Goal: Task Accomplishment & Management: Manage account settings

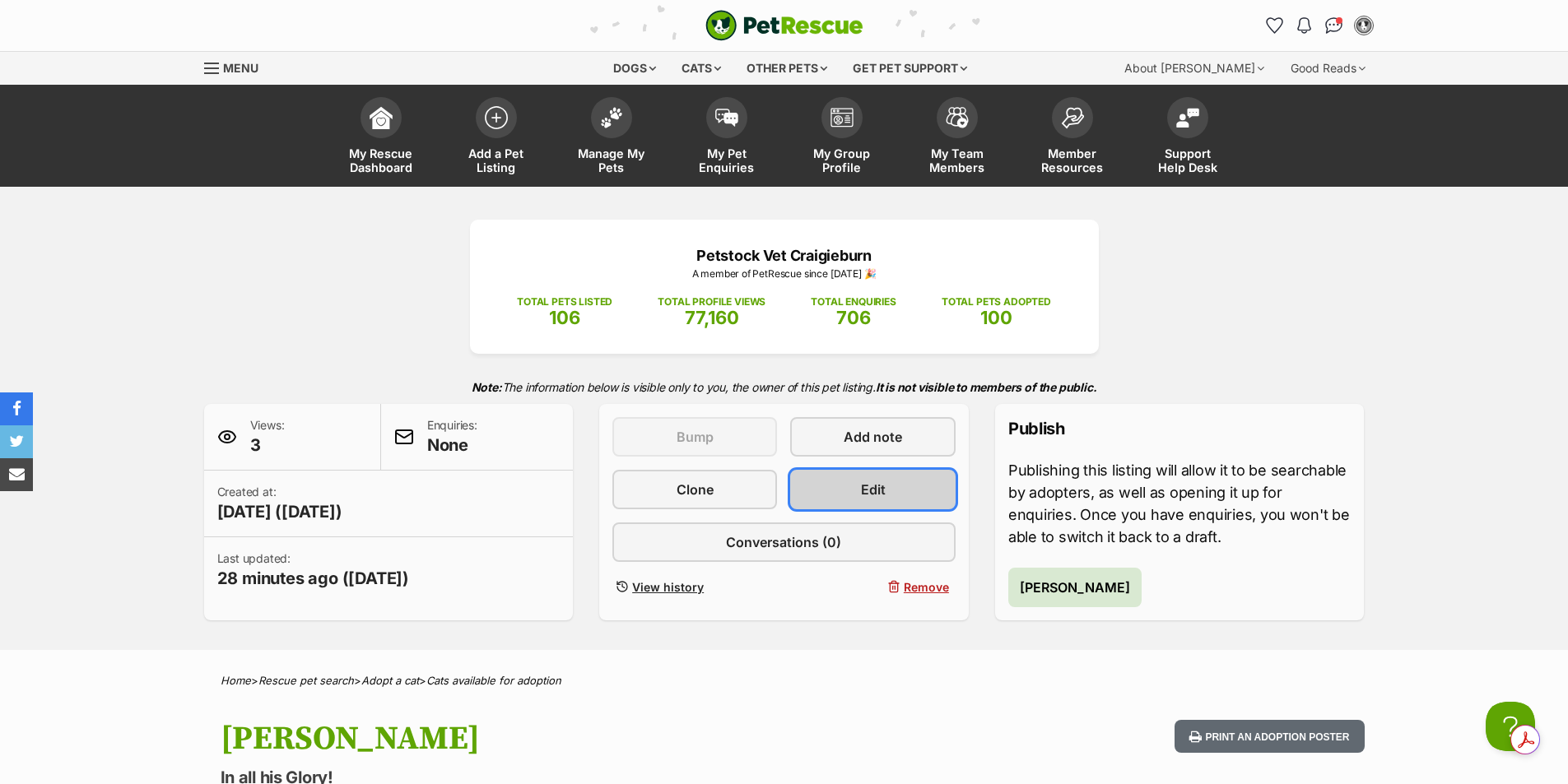
click at [883, 490] on span "Edit" at bounding box center [873, 489] width 25 height 20
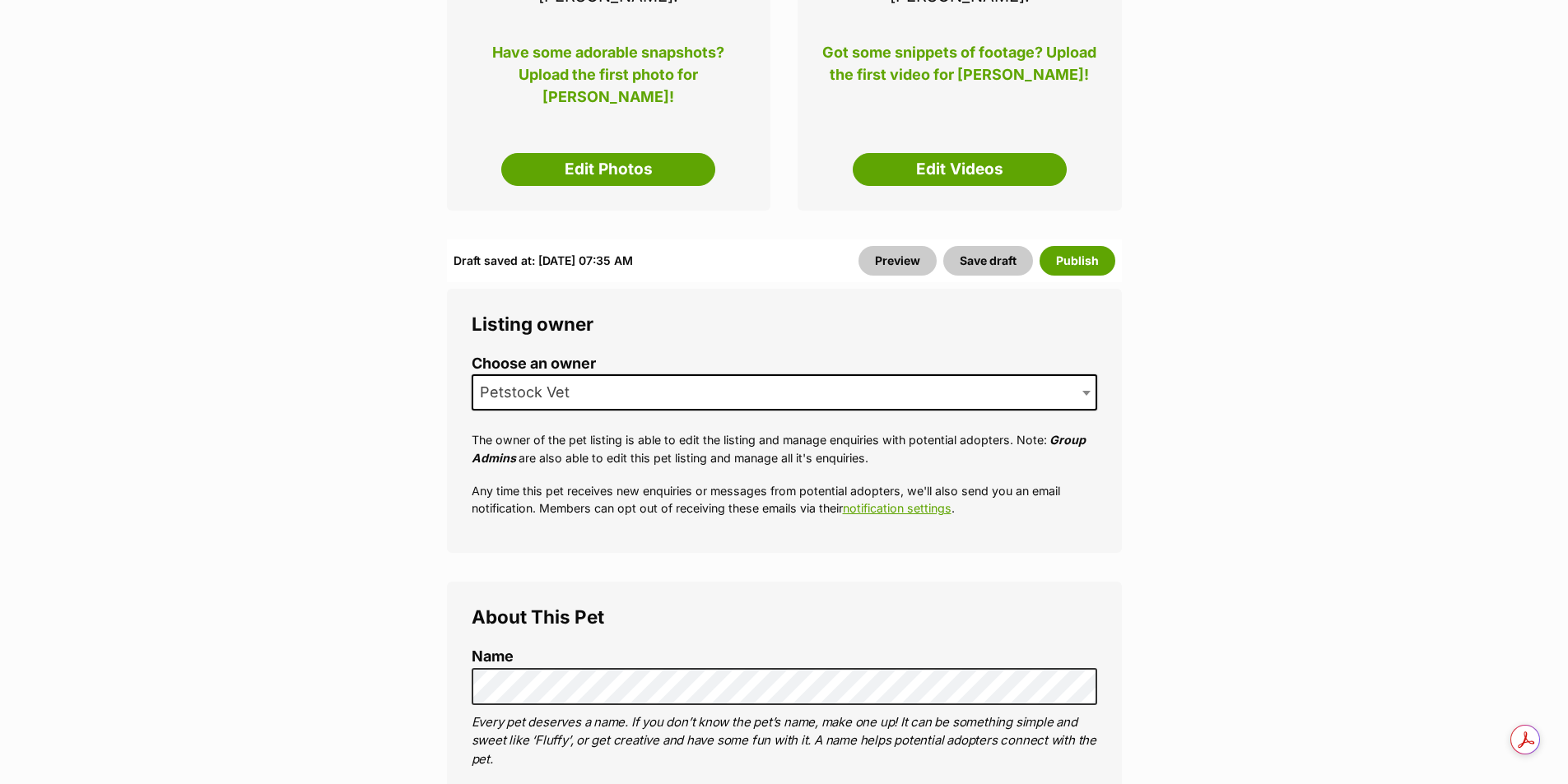
scroll to position [494, 0]
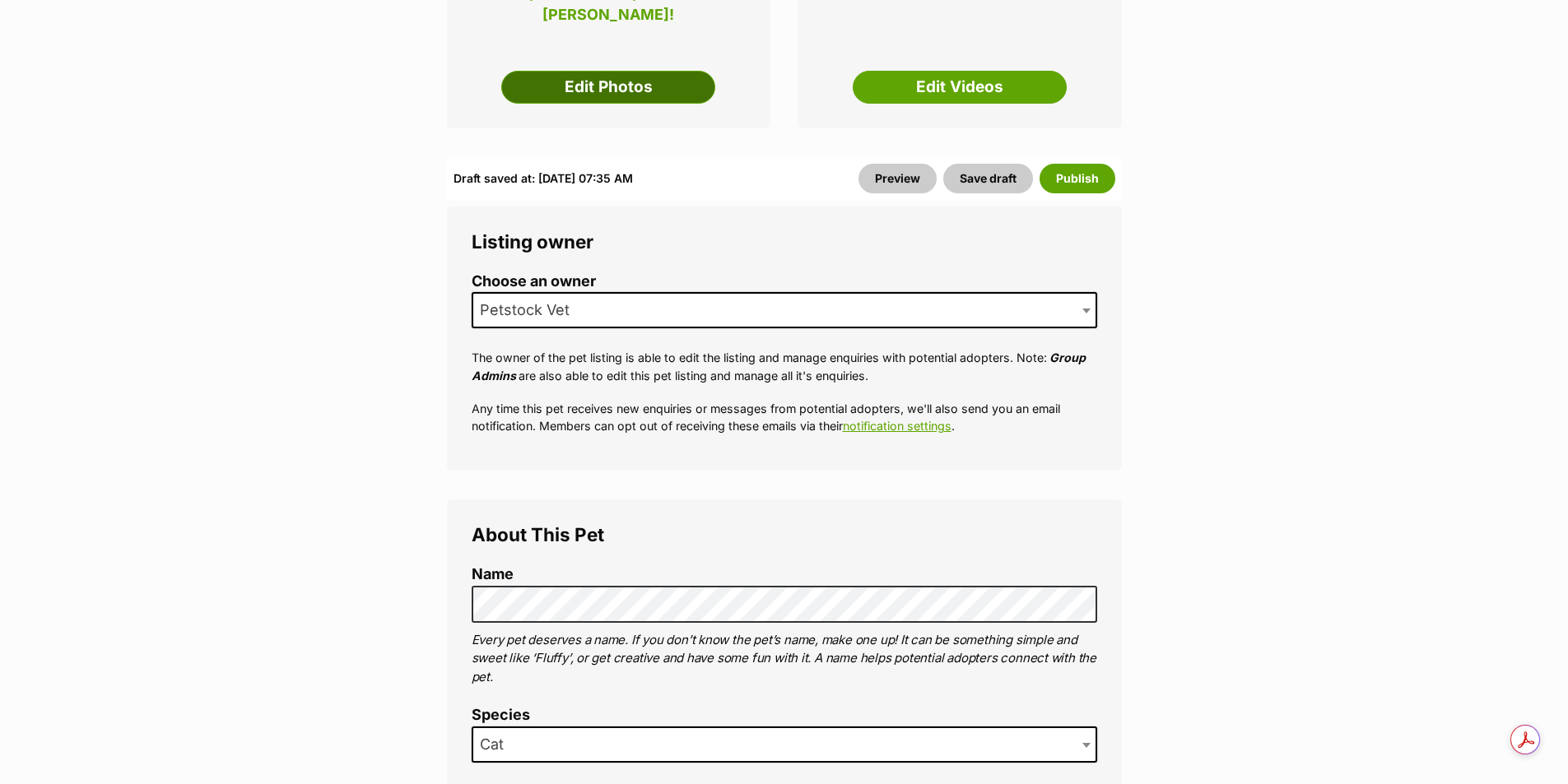
click at [581, 70] on link "Edit Photos" at bounding box center [609, 87] width 214 height 33
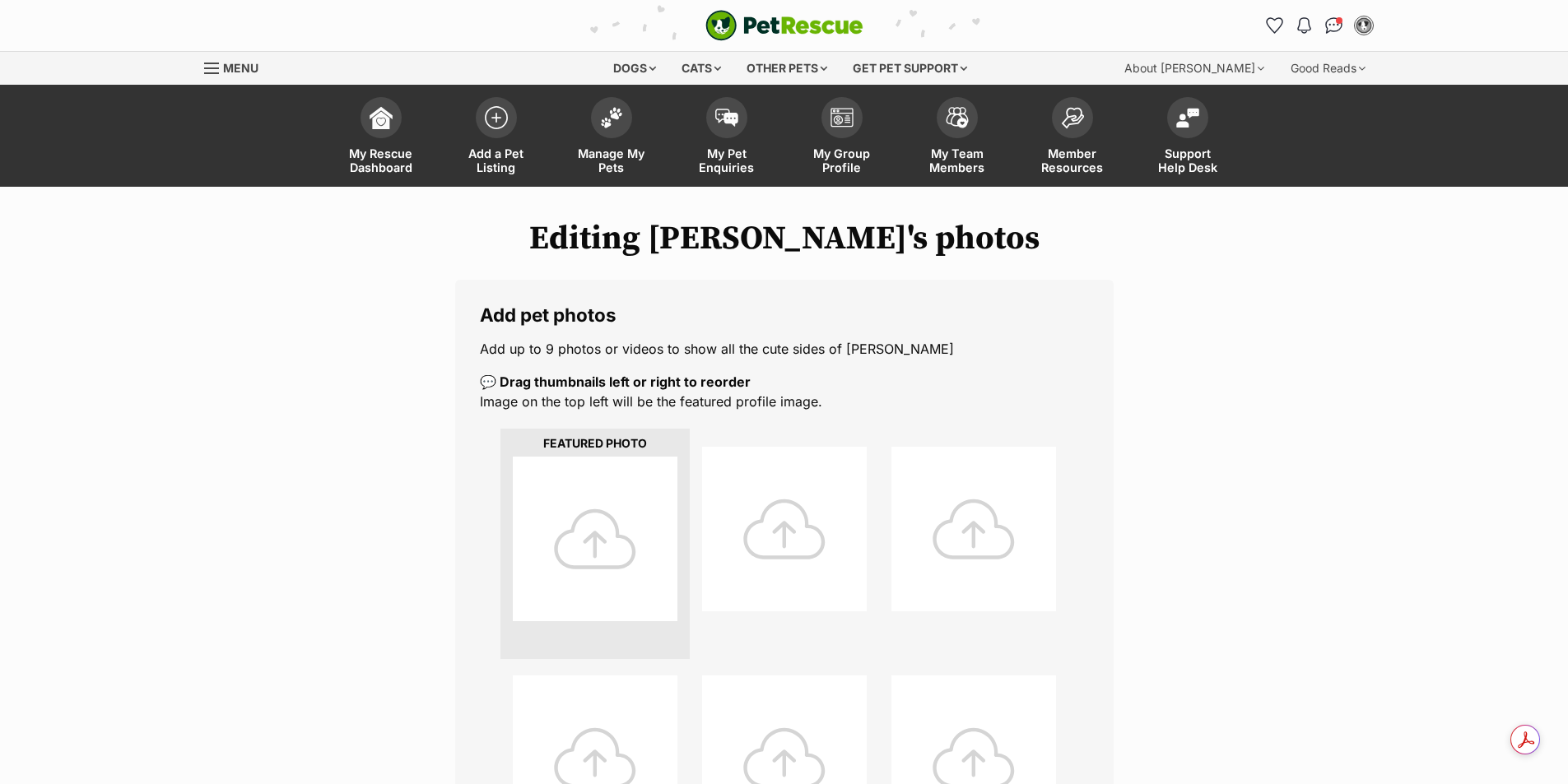
click at [588, 545] on div at bounding box center [595, 539] width 165 height 165
click at [591, 551] on div at bounding box center [595, 539] width 165 height 165
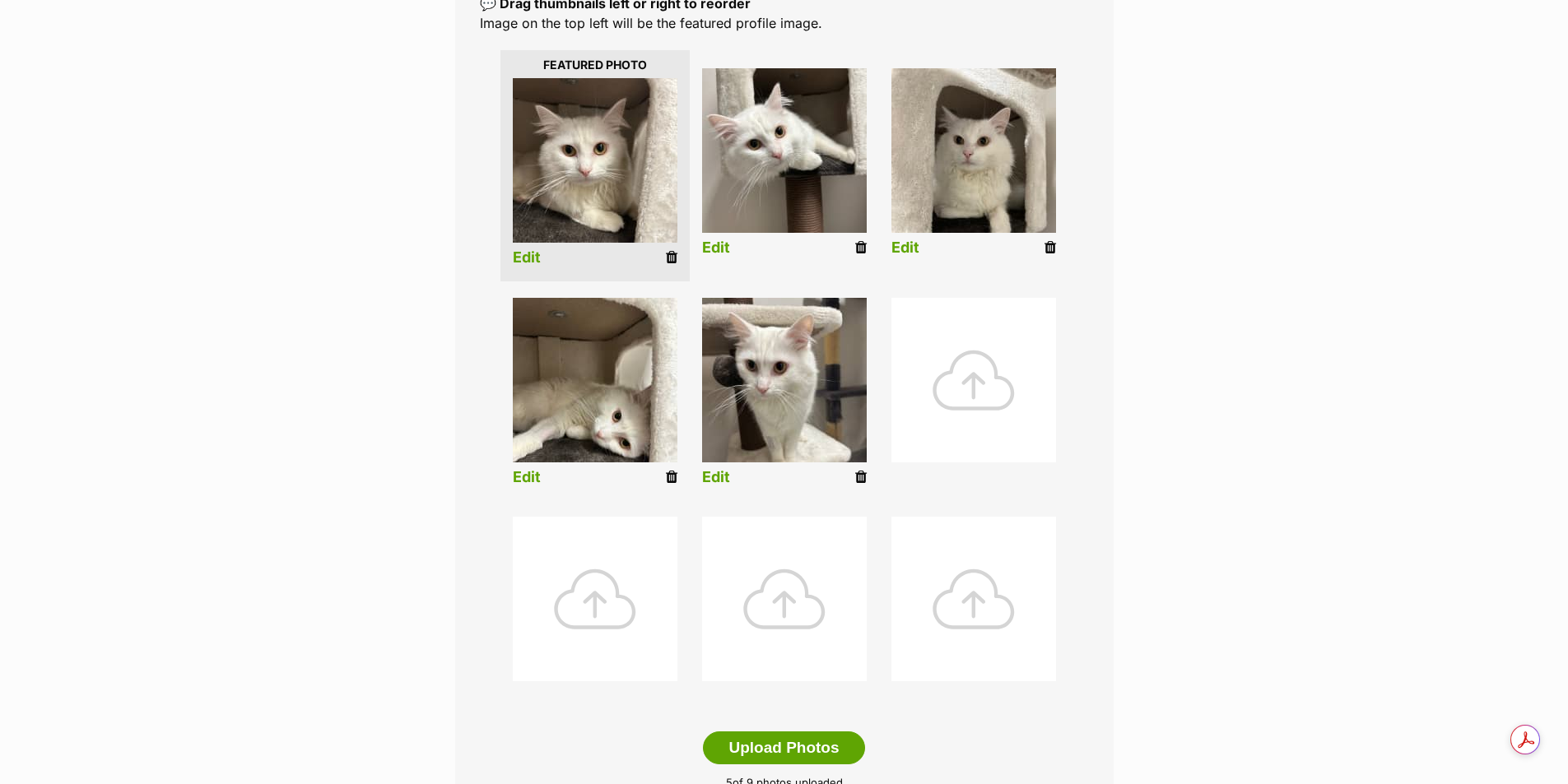
scroll to position [576, 0]
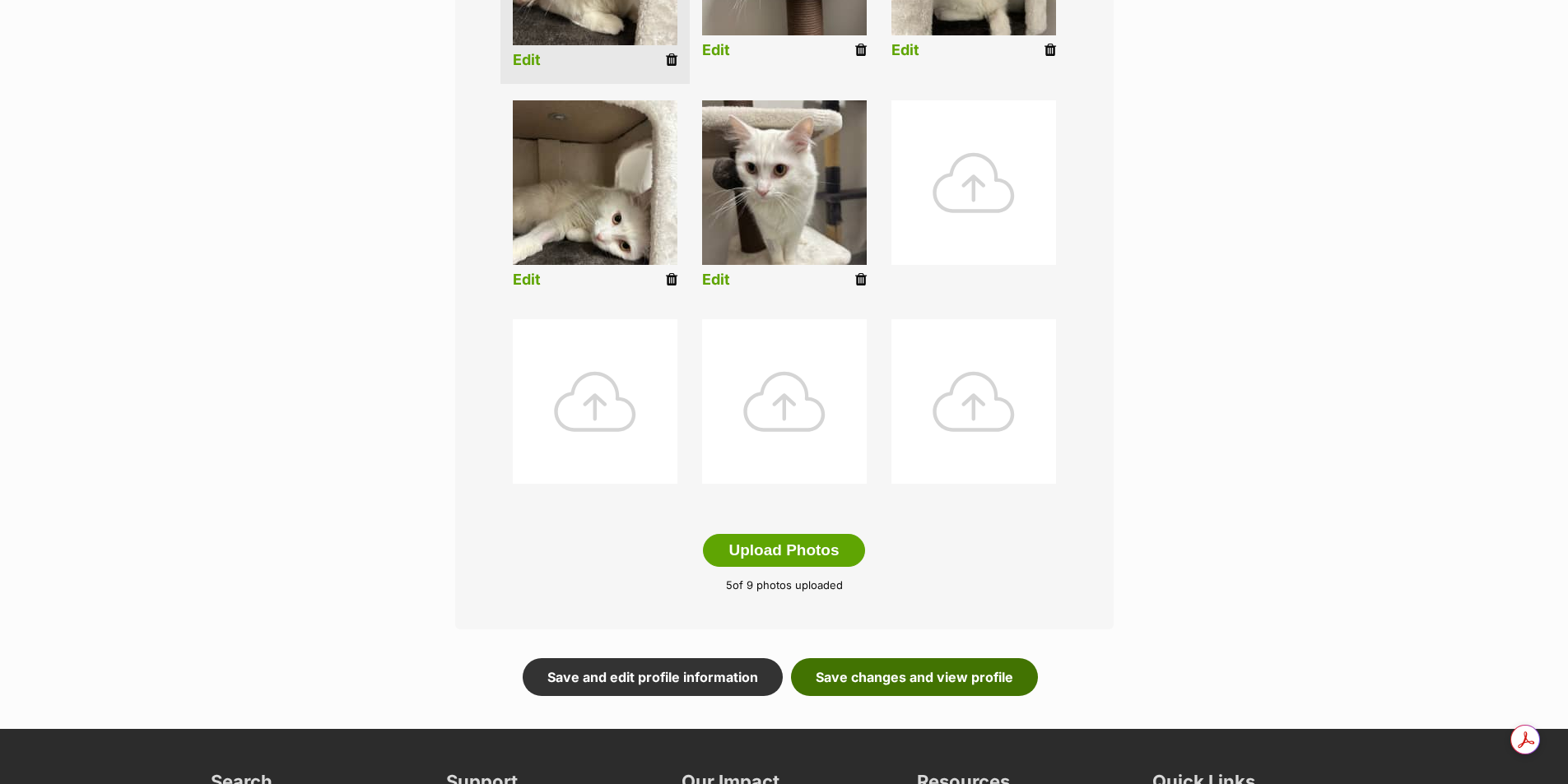
click at [890, 683] on link "Save changes and view profile" at bounding box center [914, 677] width 247 height 38
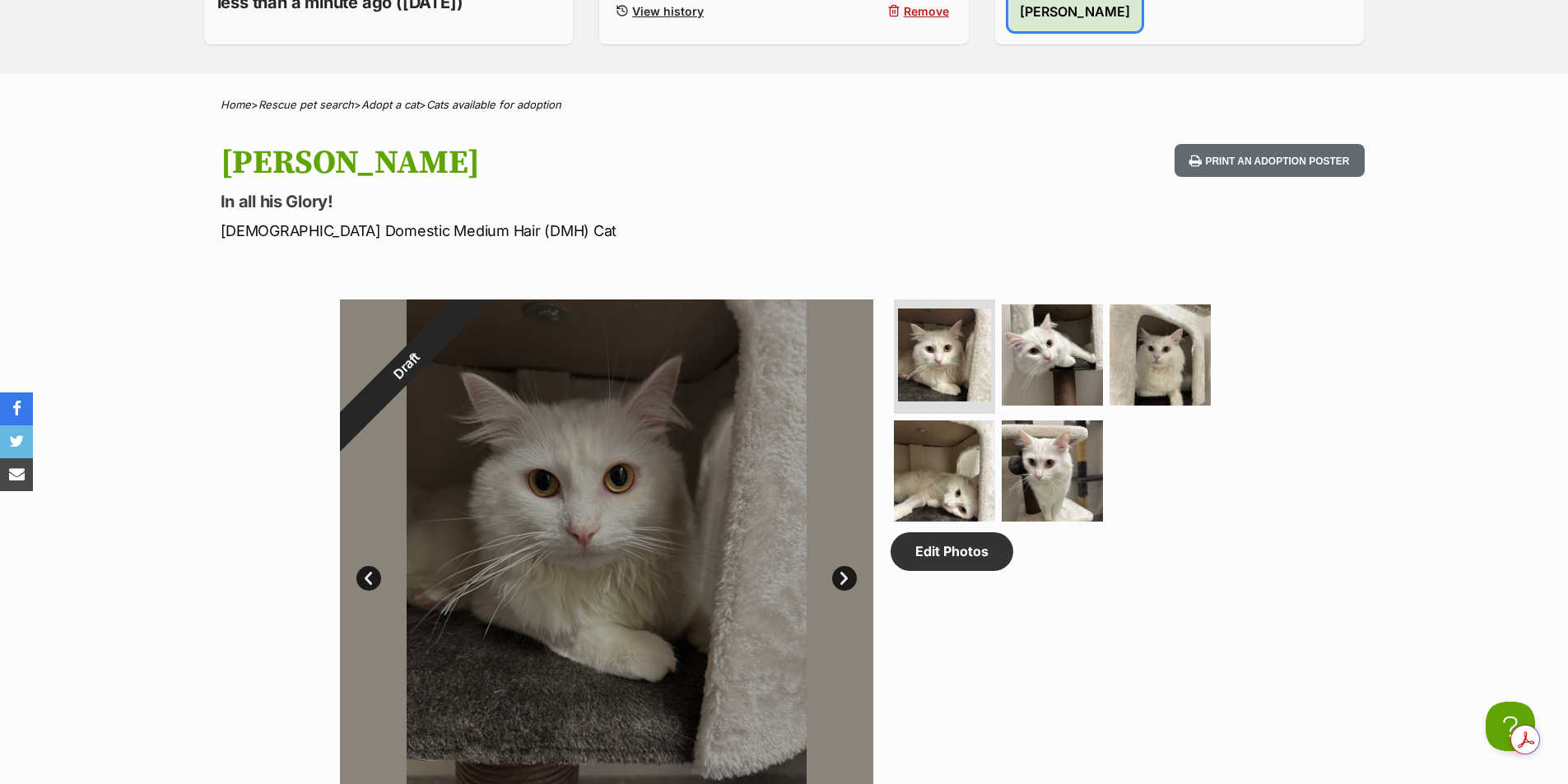
click at [1072, 14] on span "Publish Malfoy" at bounding box center [1075, 12] width 111 height 20
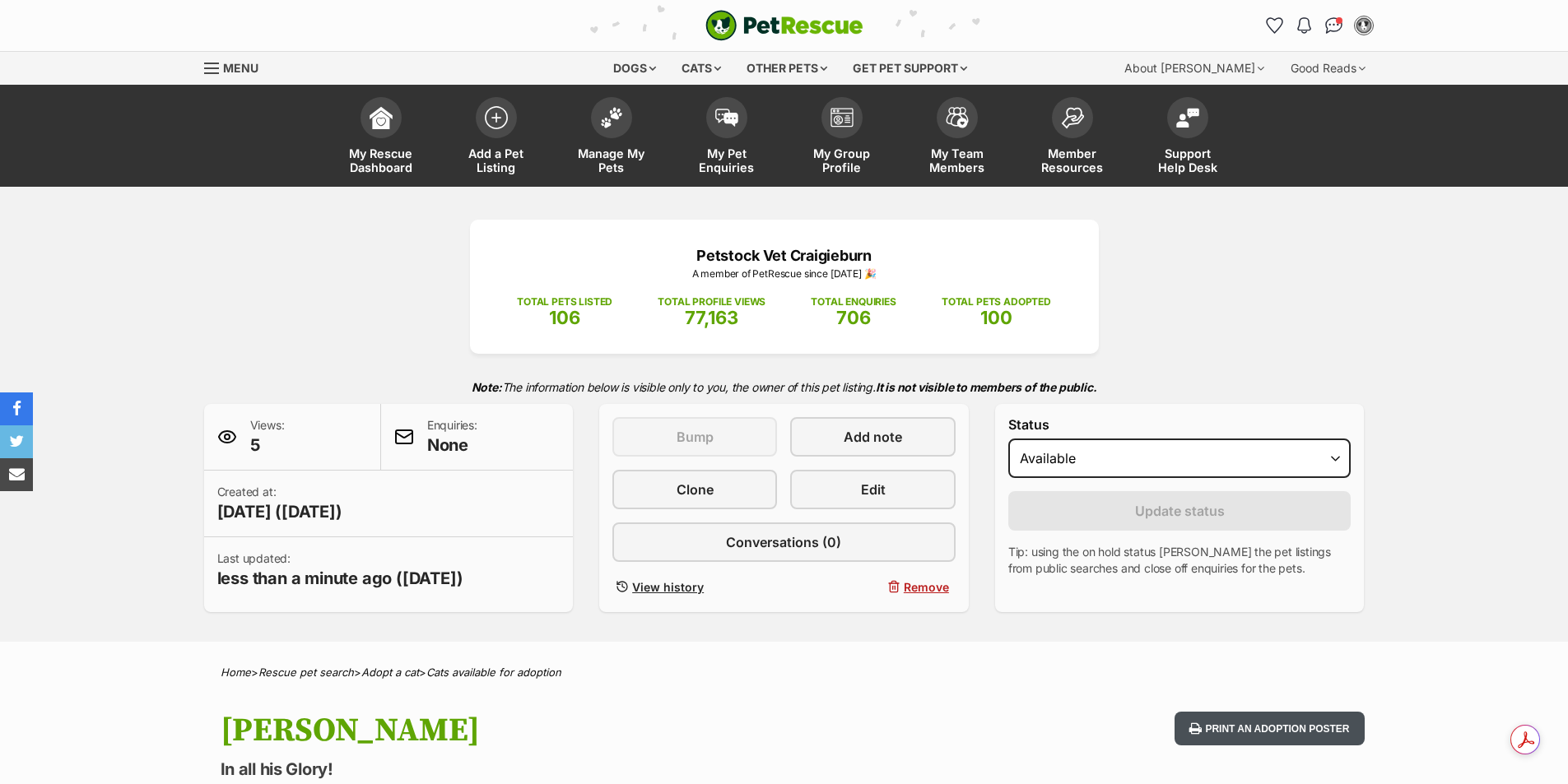
click at [1265, 732] on button "Print an adoption poster" at bounding box center [1269, 728] width 189 height 34
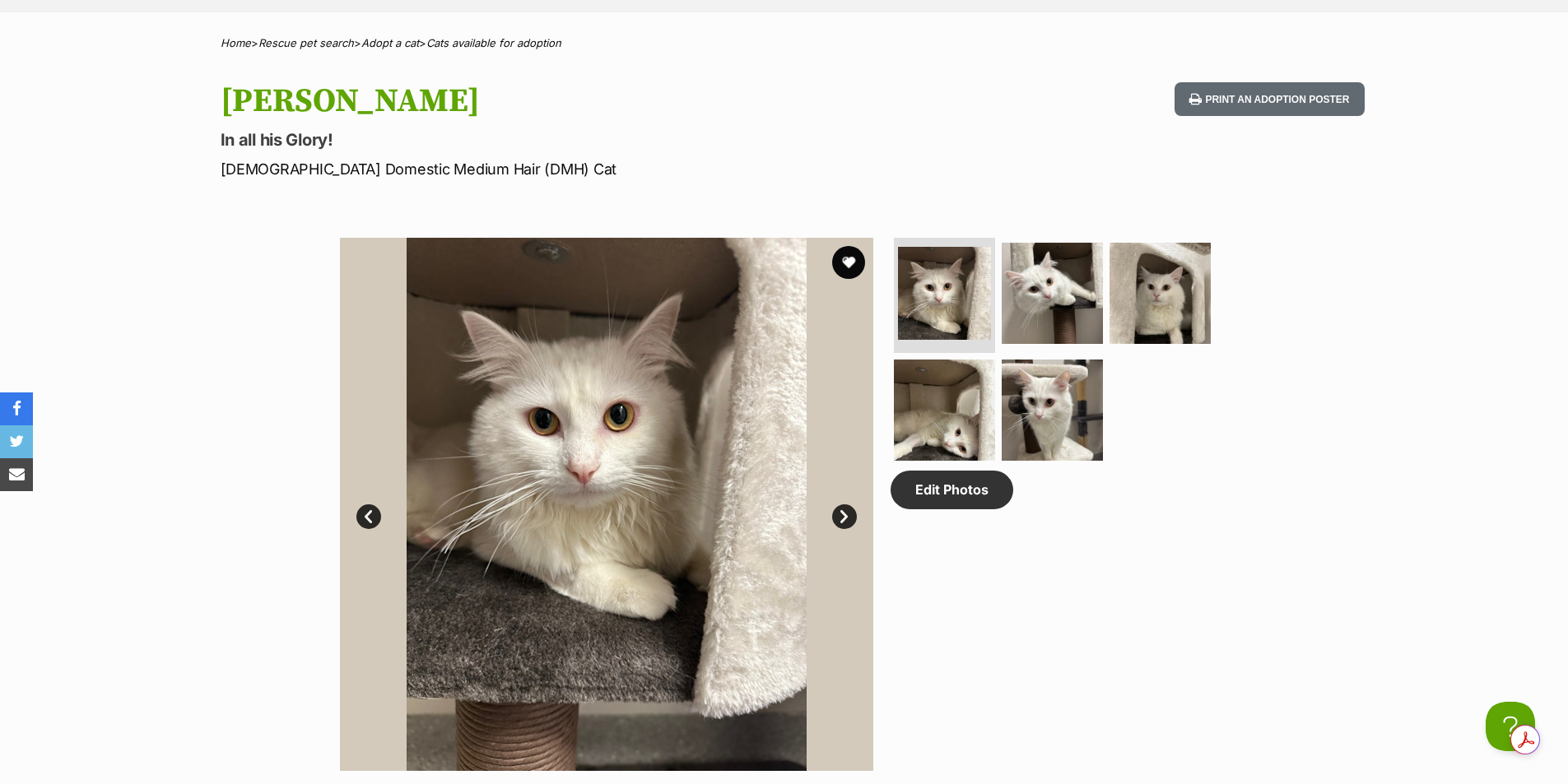
scroll to position [659, 0]
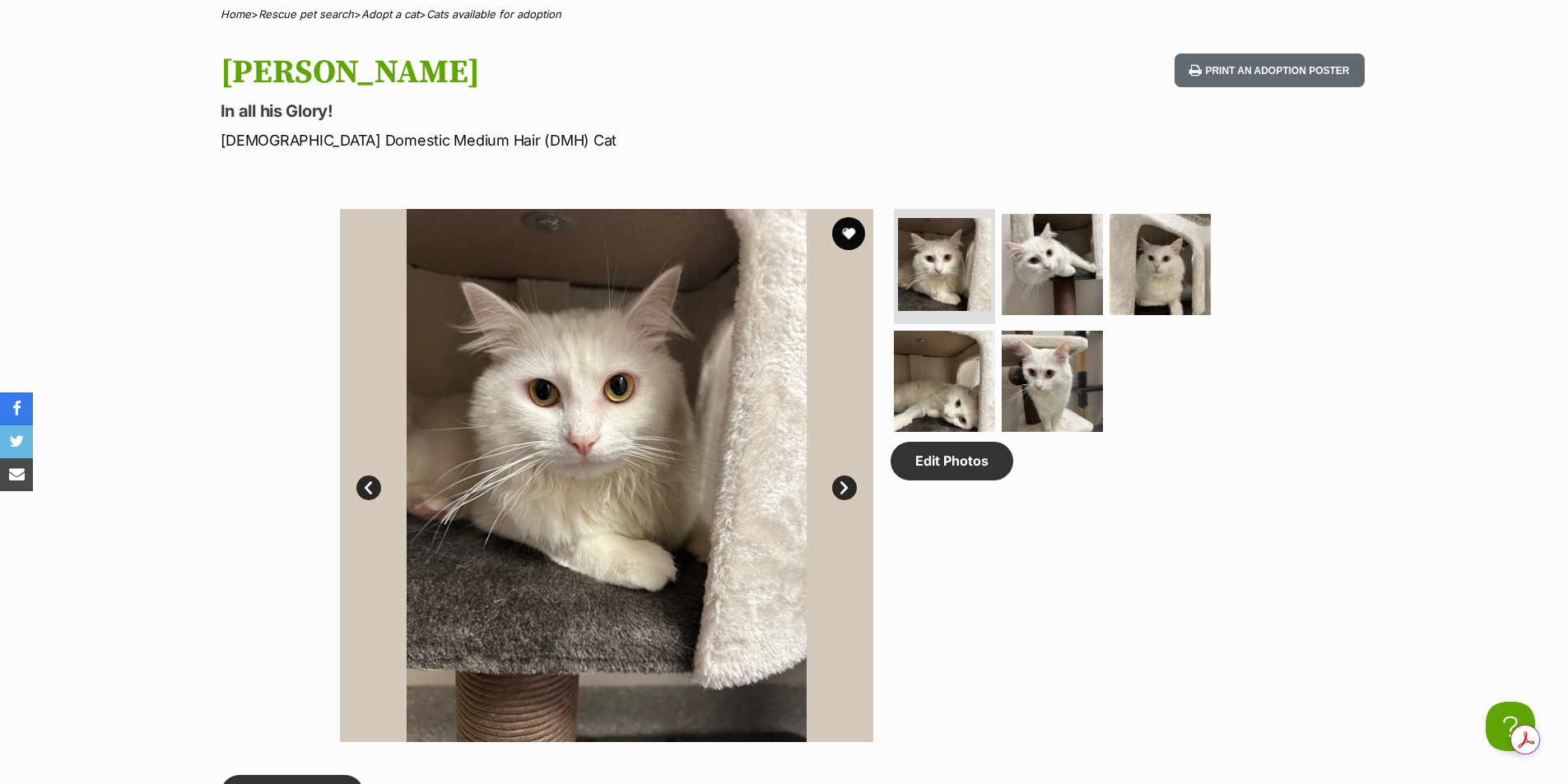
click at [848, 495] on link "Next" at bounding box center [844, 488] width 25 height 25
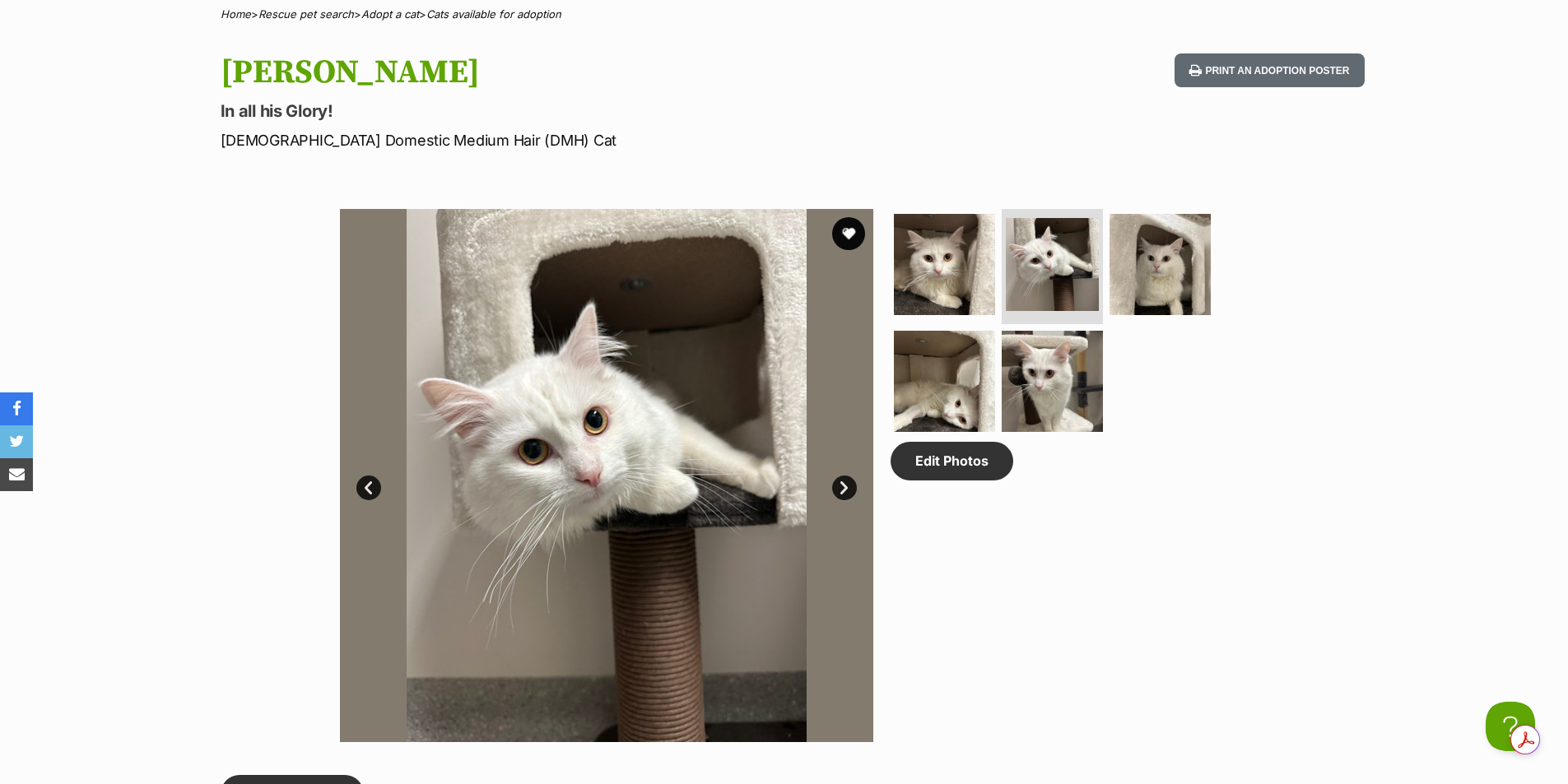
click at [848, 495] on link "Next" at bounding box center [844, 488] width 25 height 25
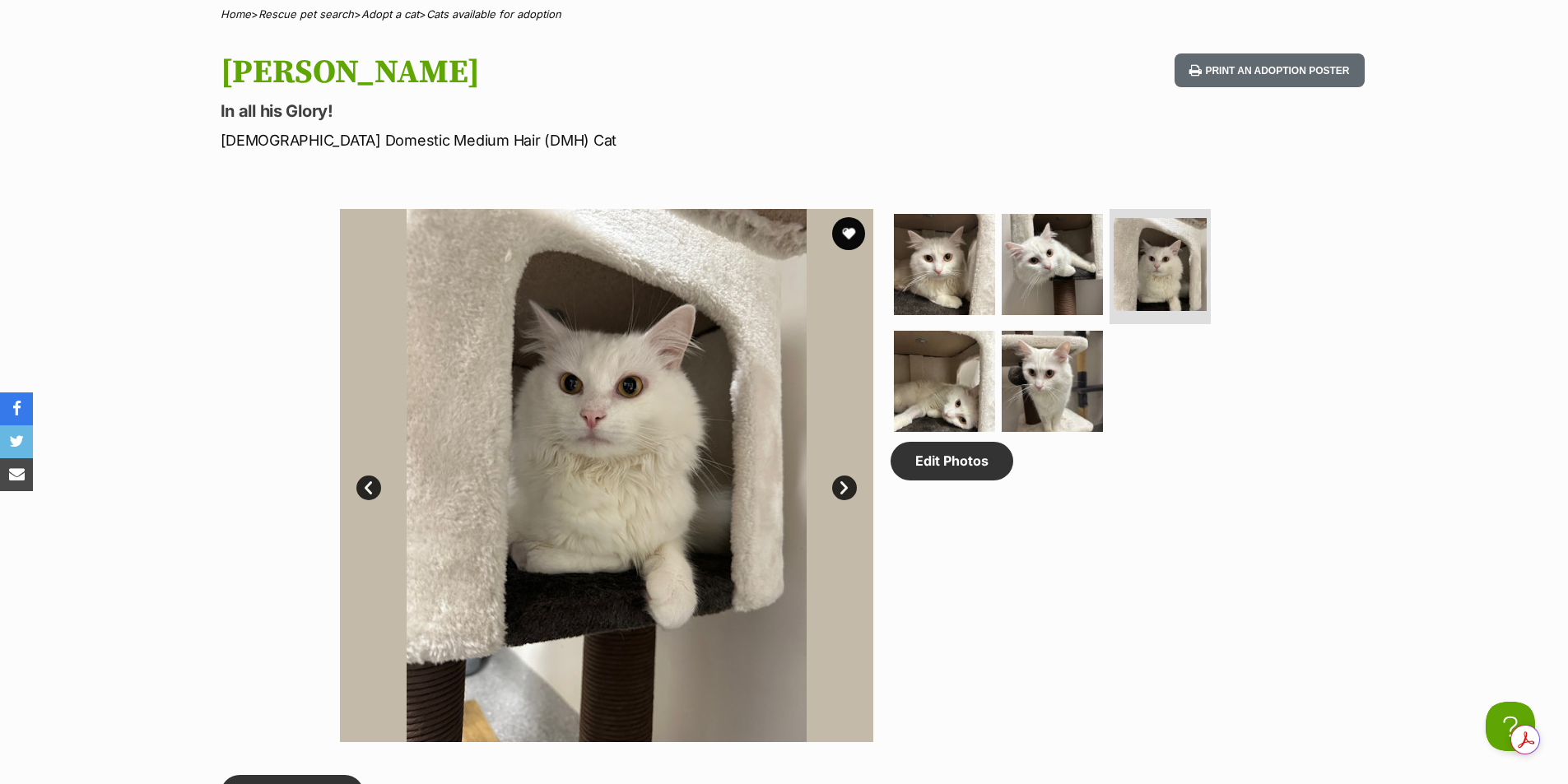
click at [848, 495] on link "Next" at bounding box center [844, 488] width 25 height 25
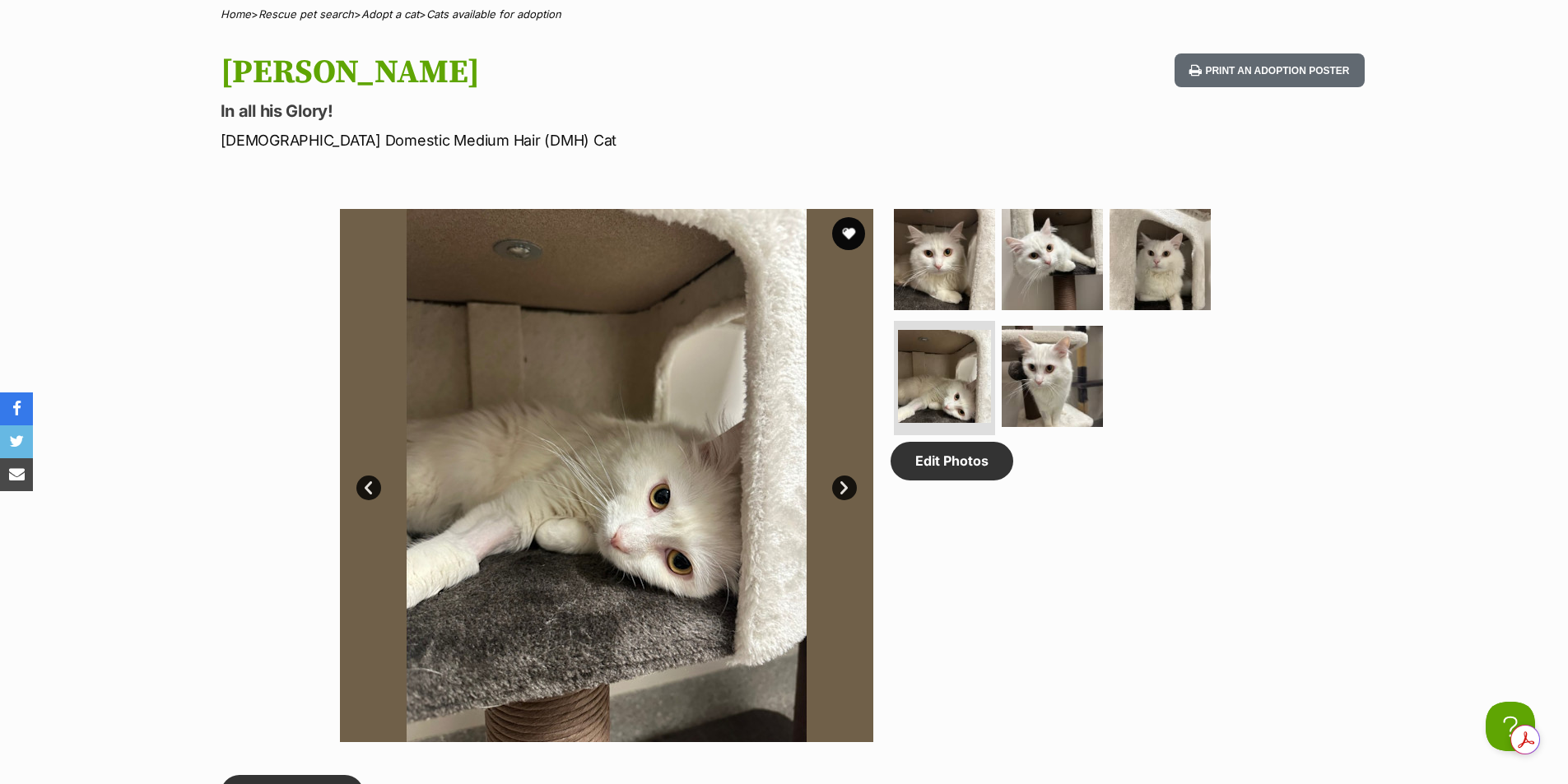
click at [848, 495] on link "Next" at bounding box center [844, 488] width 25 height 25
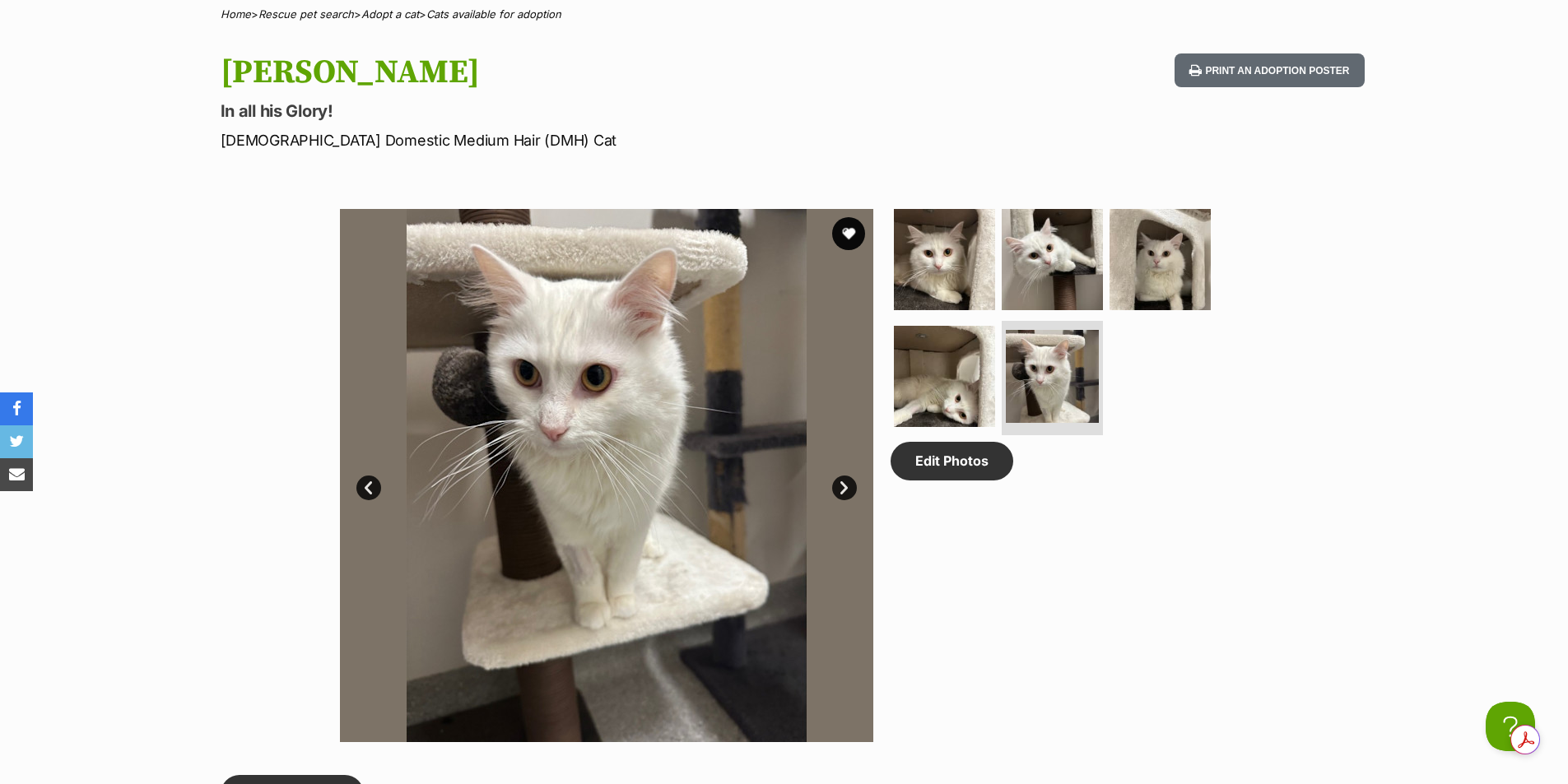
click at [848, 495] on link "Next" at bounding box center [844, 488] width 25 height 25
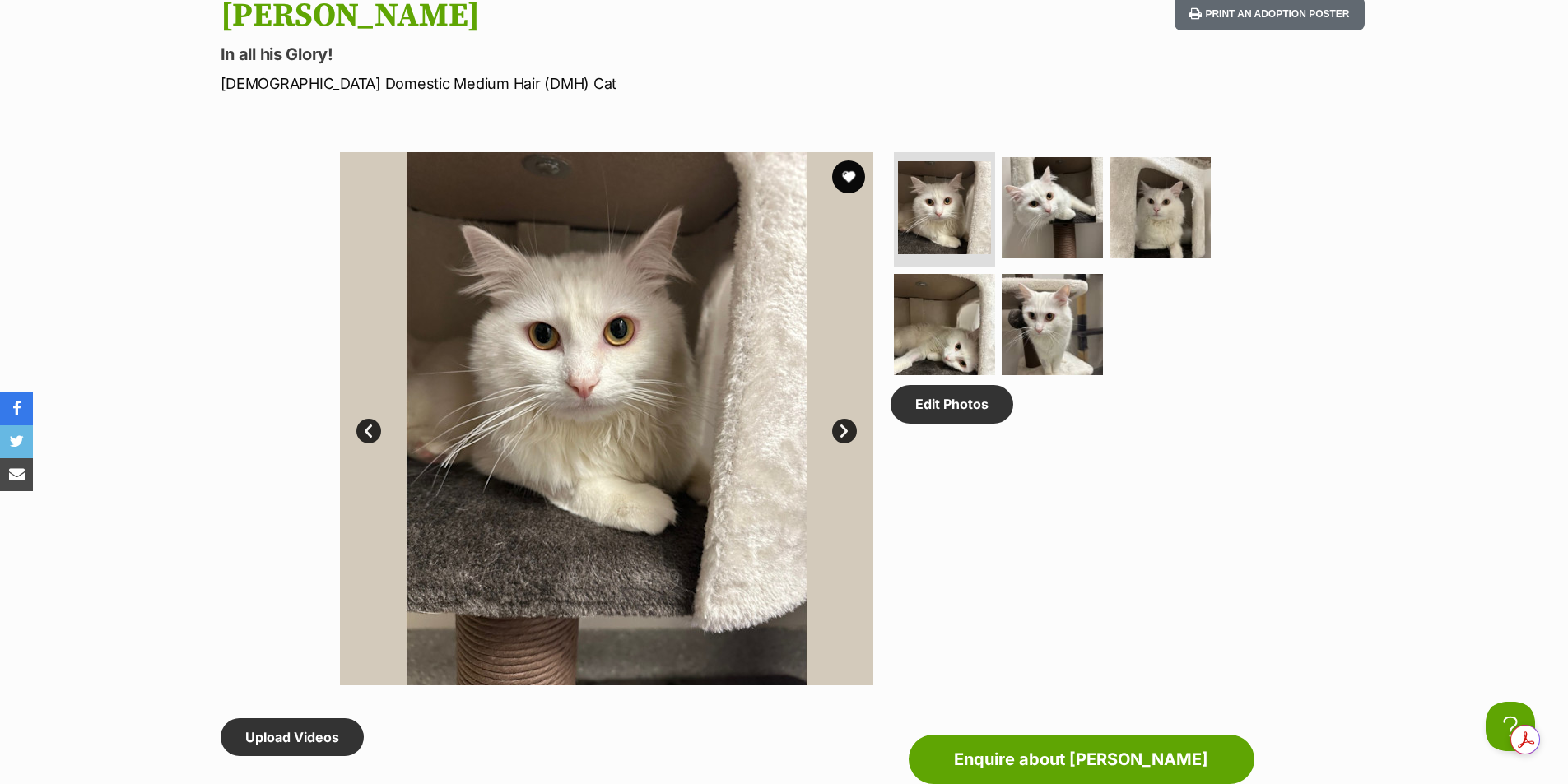
scroll to position [740, 0]
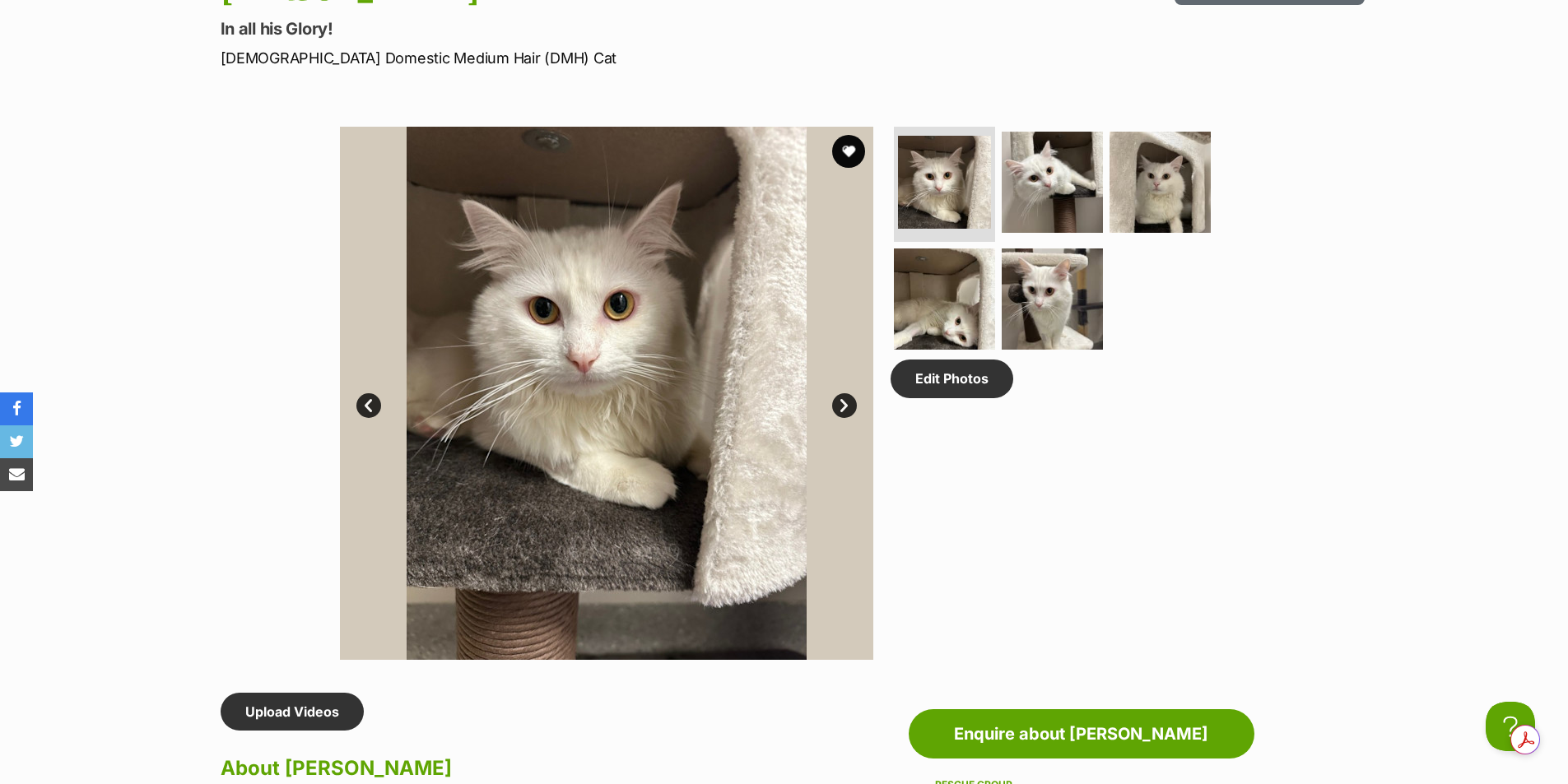
click at [838, 403] on link "Next" at bounding box center [844, 405] width 25 height 25
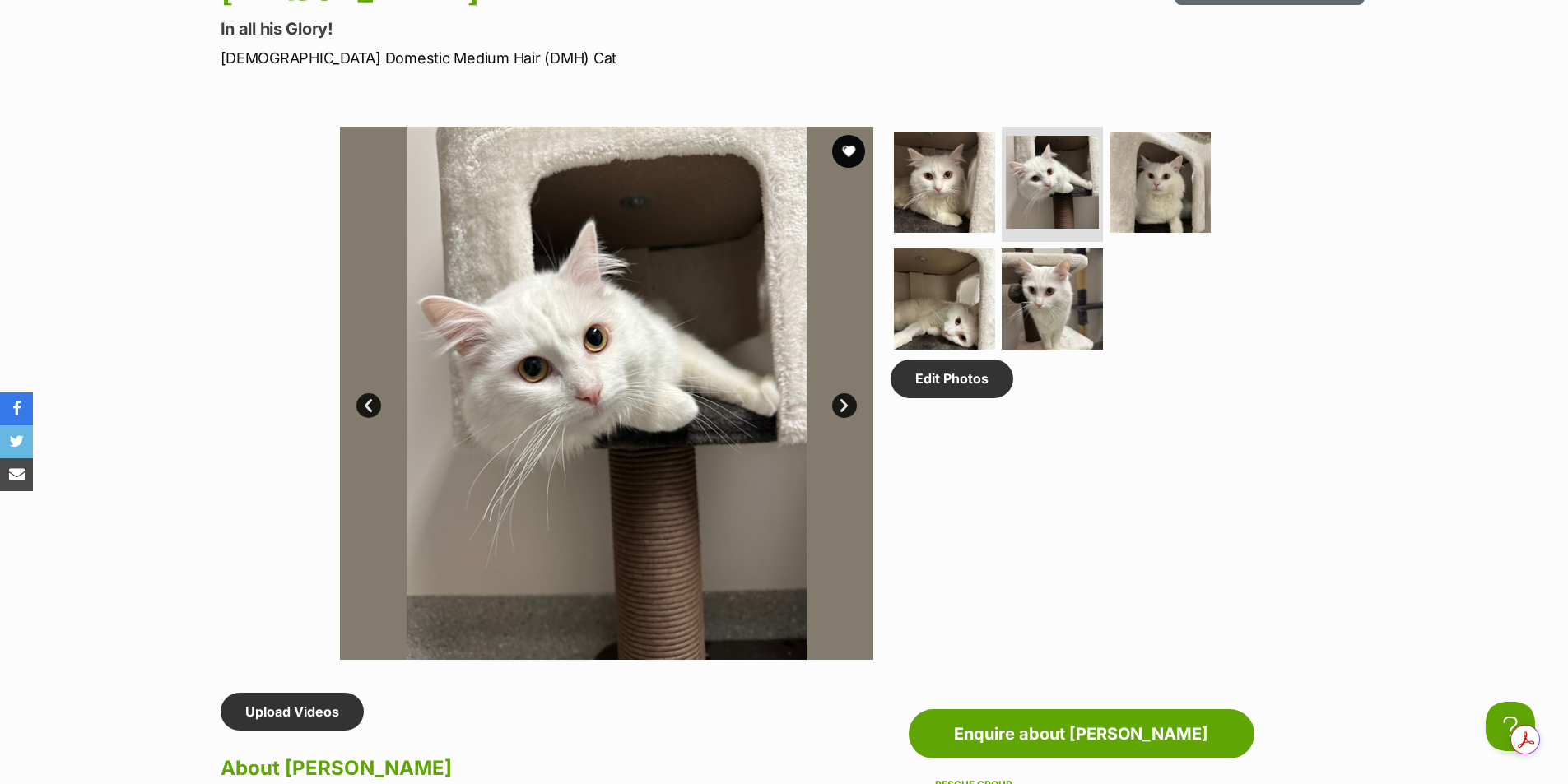
click at [838, 403] on link "Next" at bounding box center [844, 405] width 25 height 25
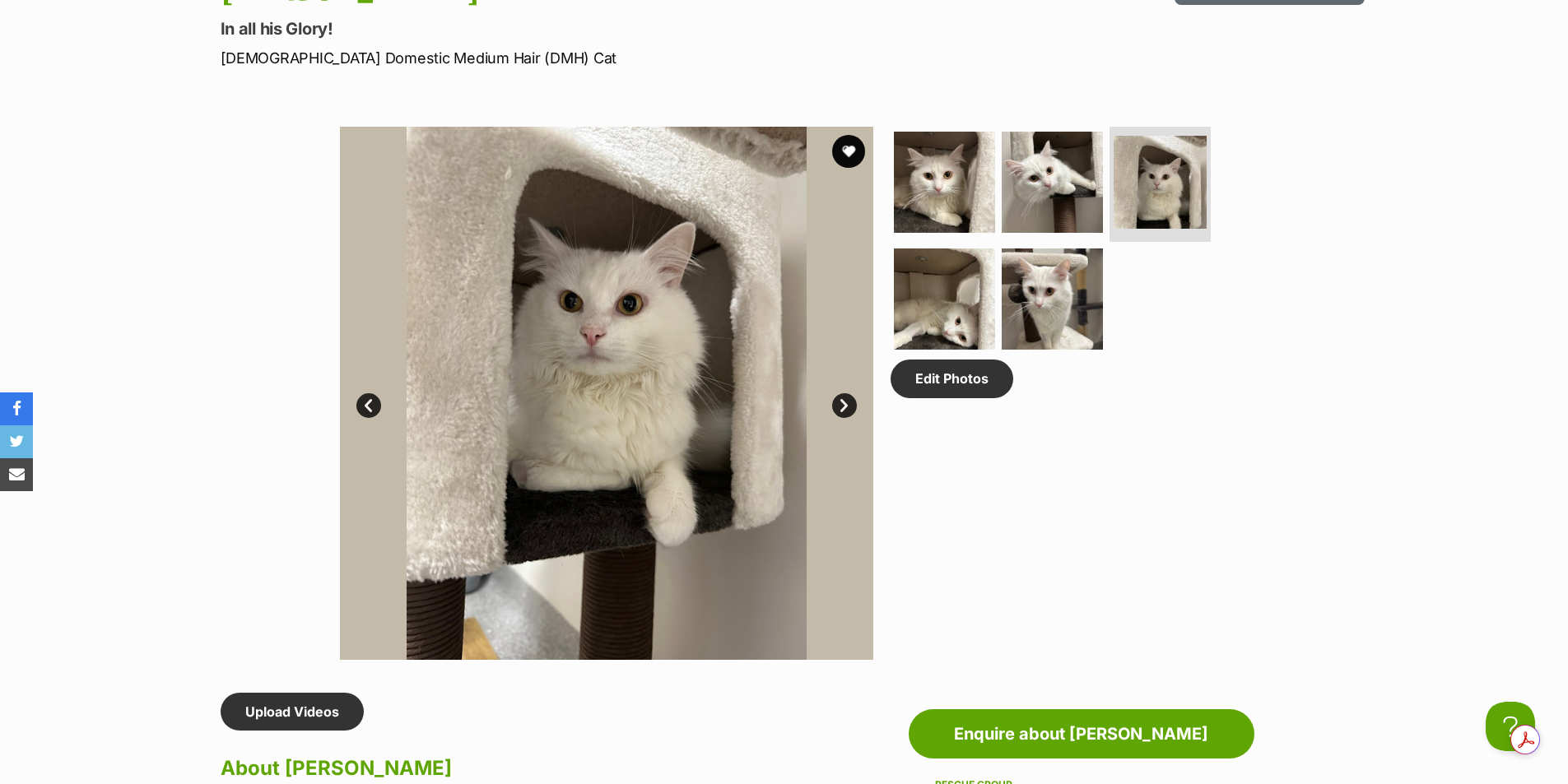
click at [838, 403] on link "Next" at bounding box center [844, 405] width 25 height 25
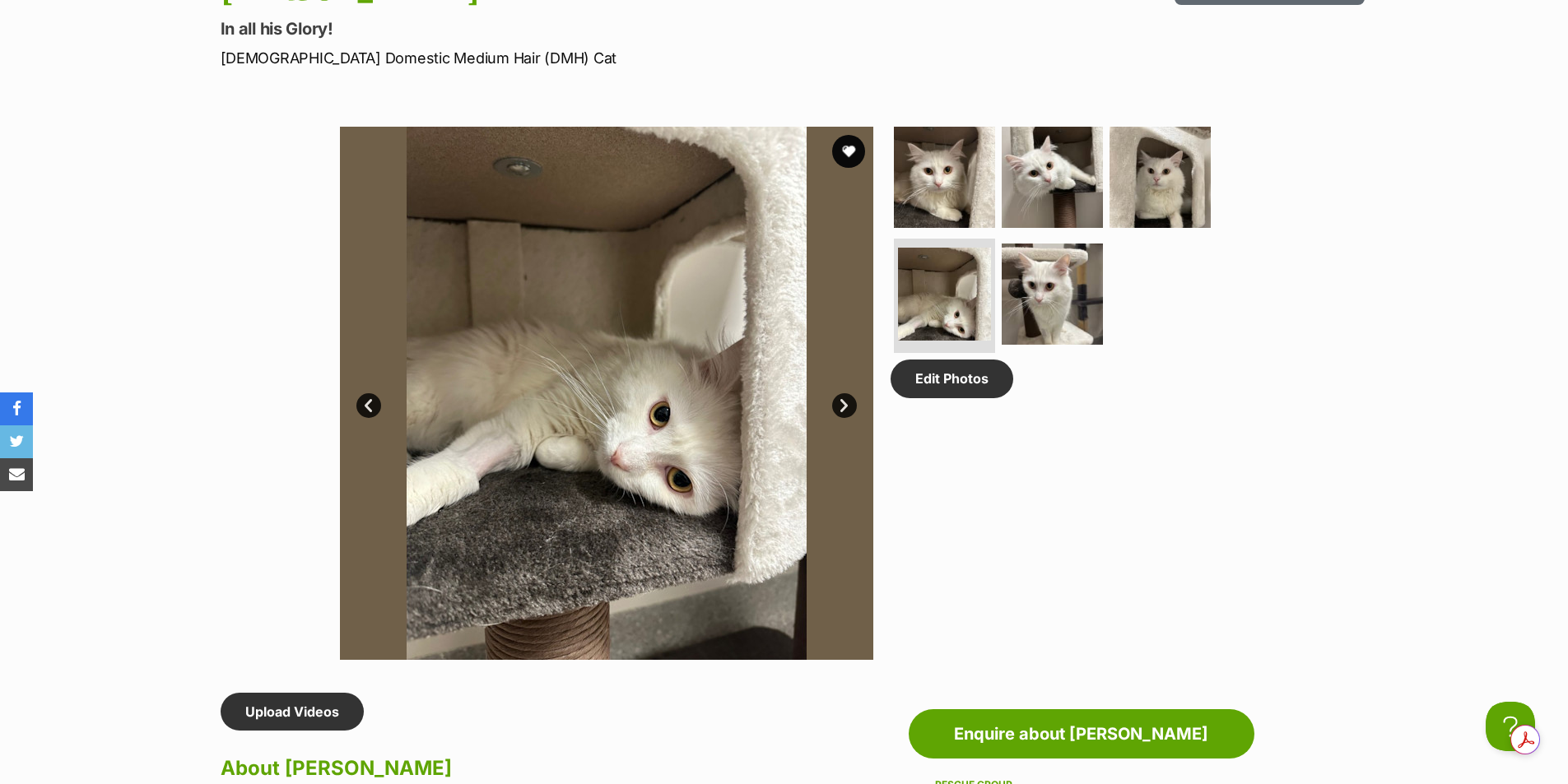
click at [838, 403] on link "Next" at bounding box center [844, 405] width 25 height 25
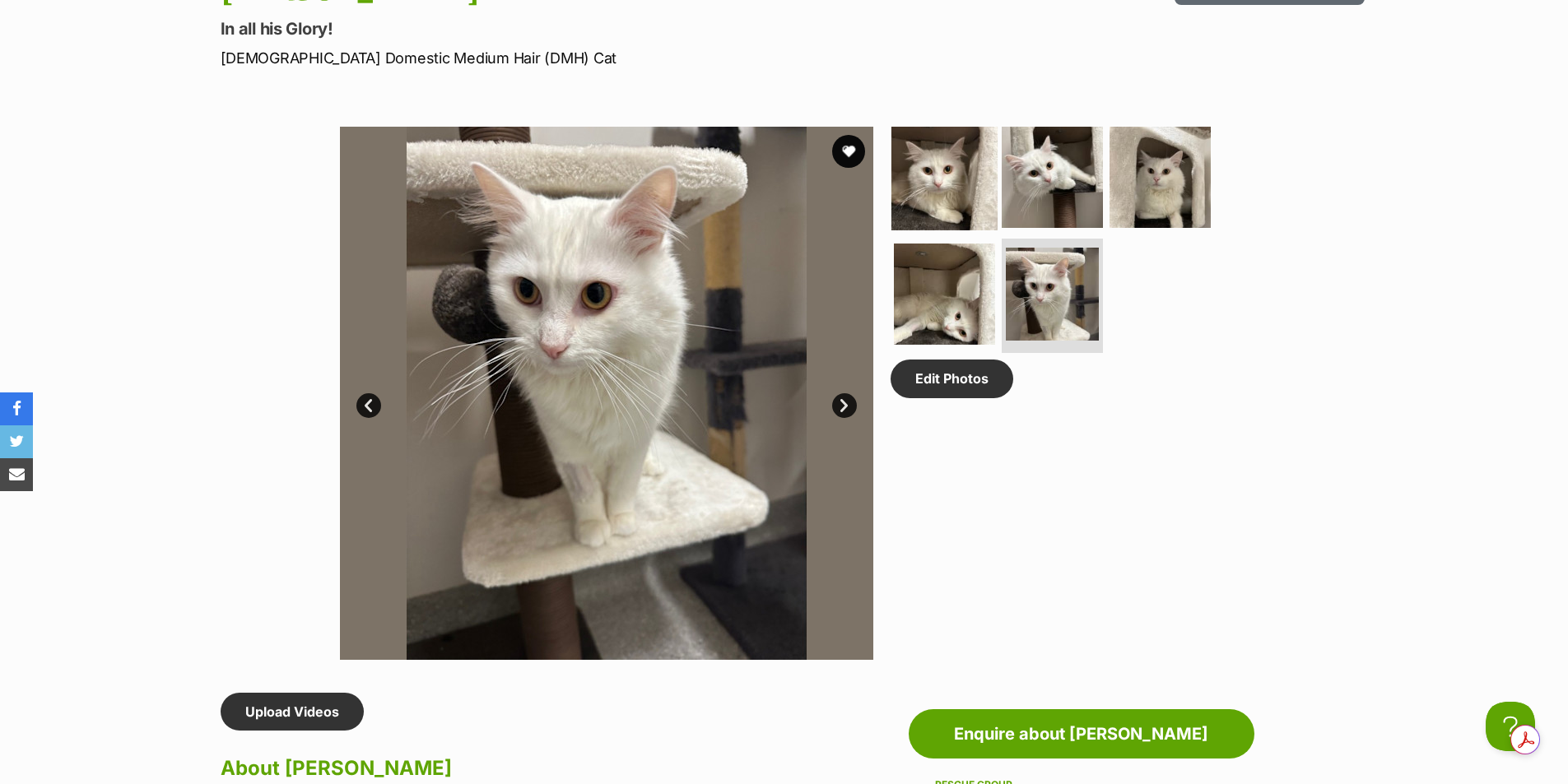
click at [966, 221] on img at bounding box center [945, 177] width 106 height 106
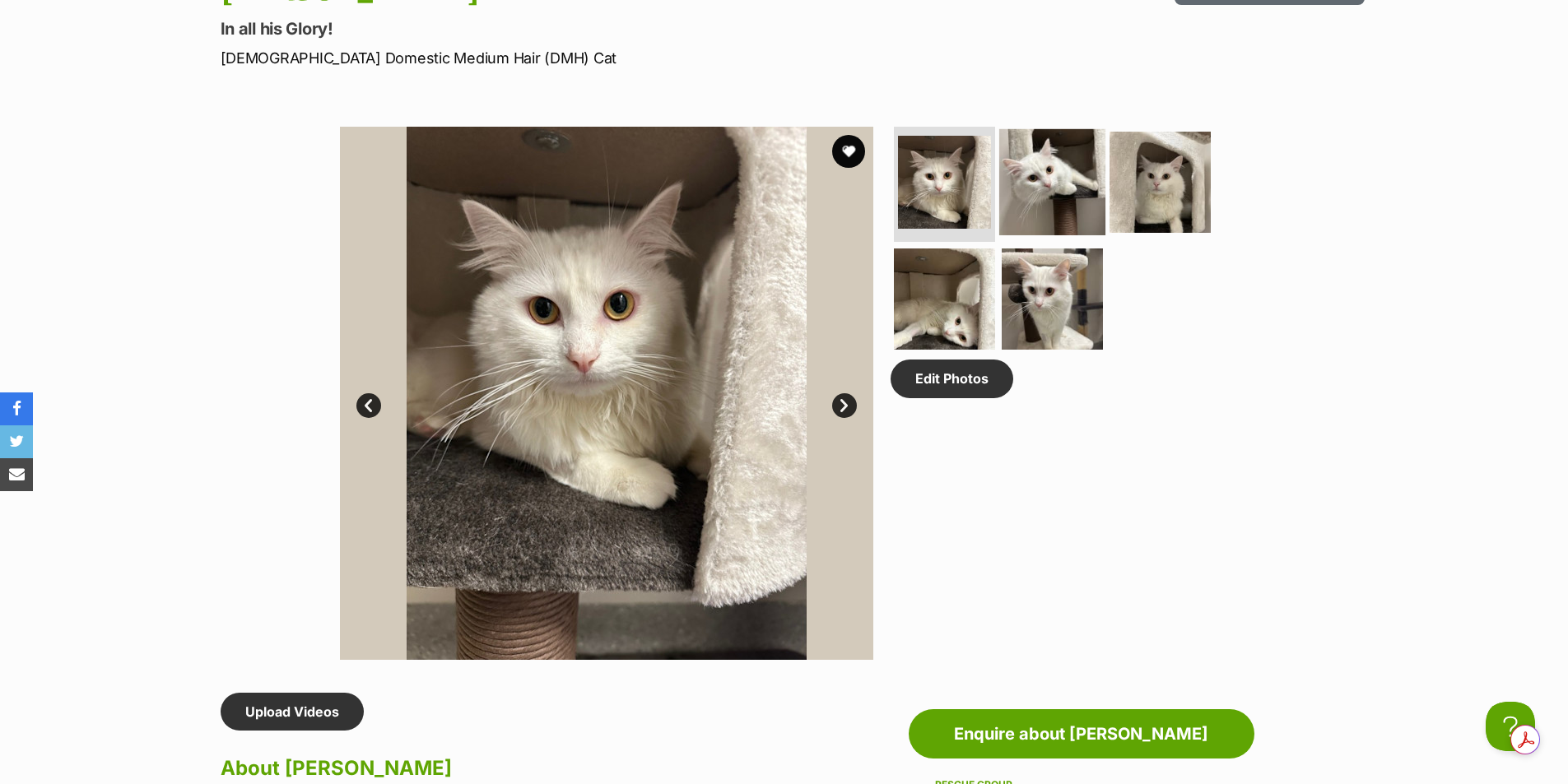
click at [1057, 162] on img at bounding box center [1053, 182] width 106 height 106
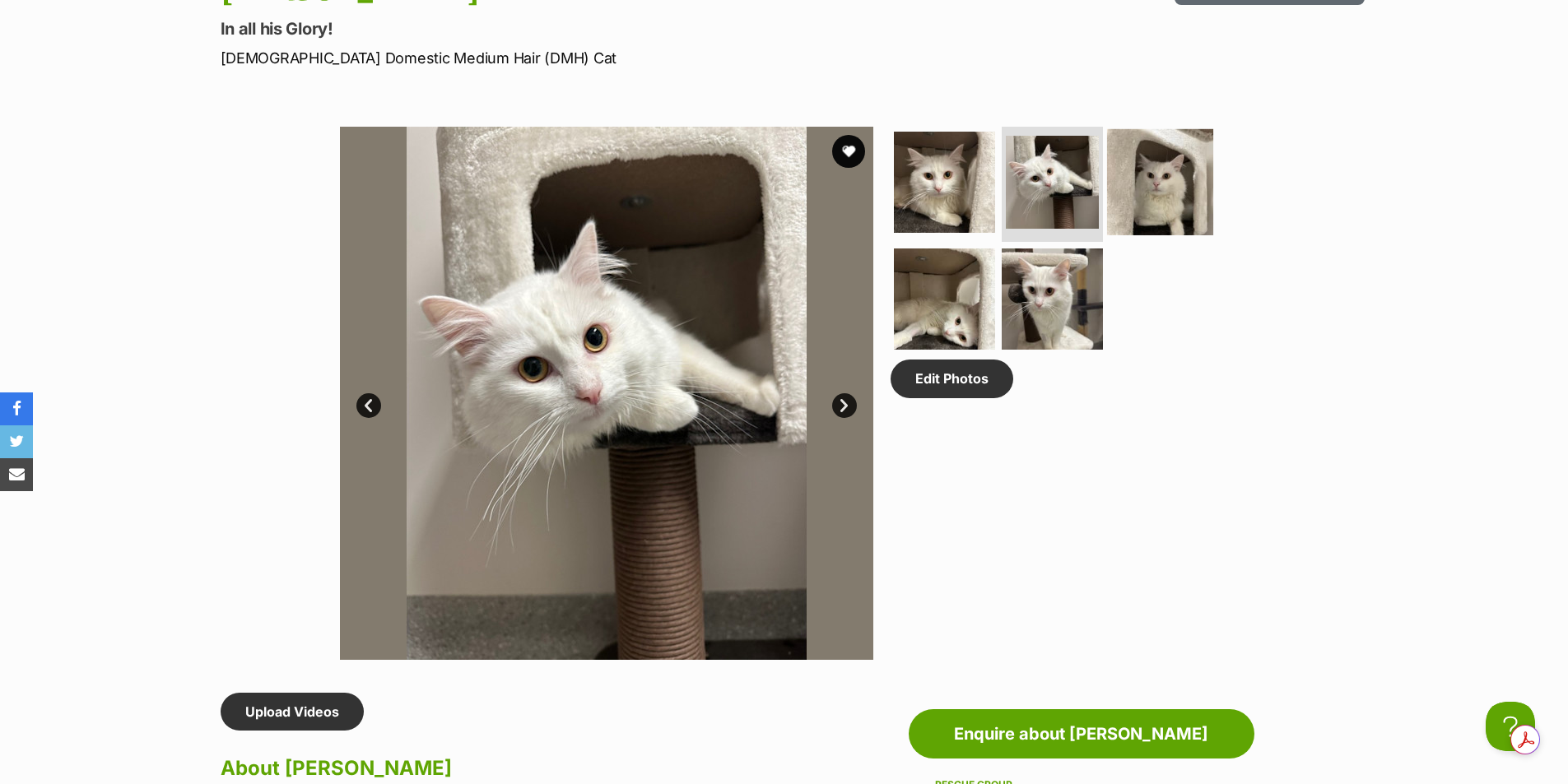
click at [1142, 198] on img at bounding box center [1161, 182] width 106 height 106
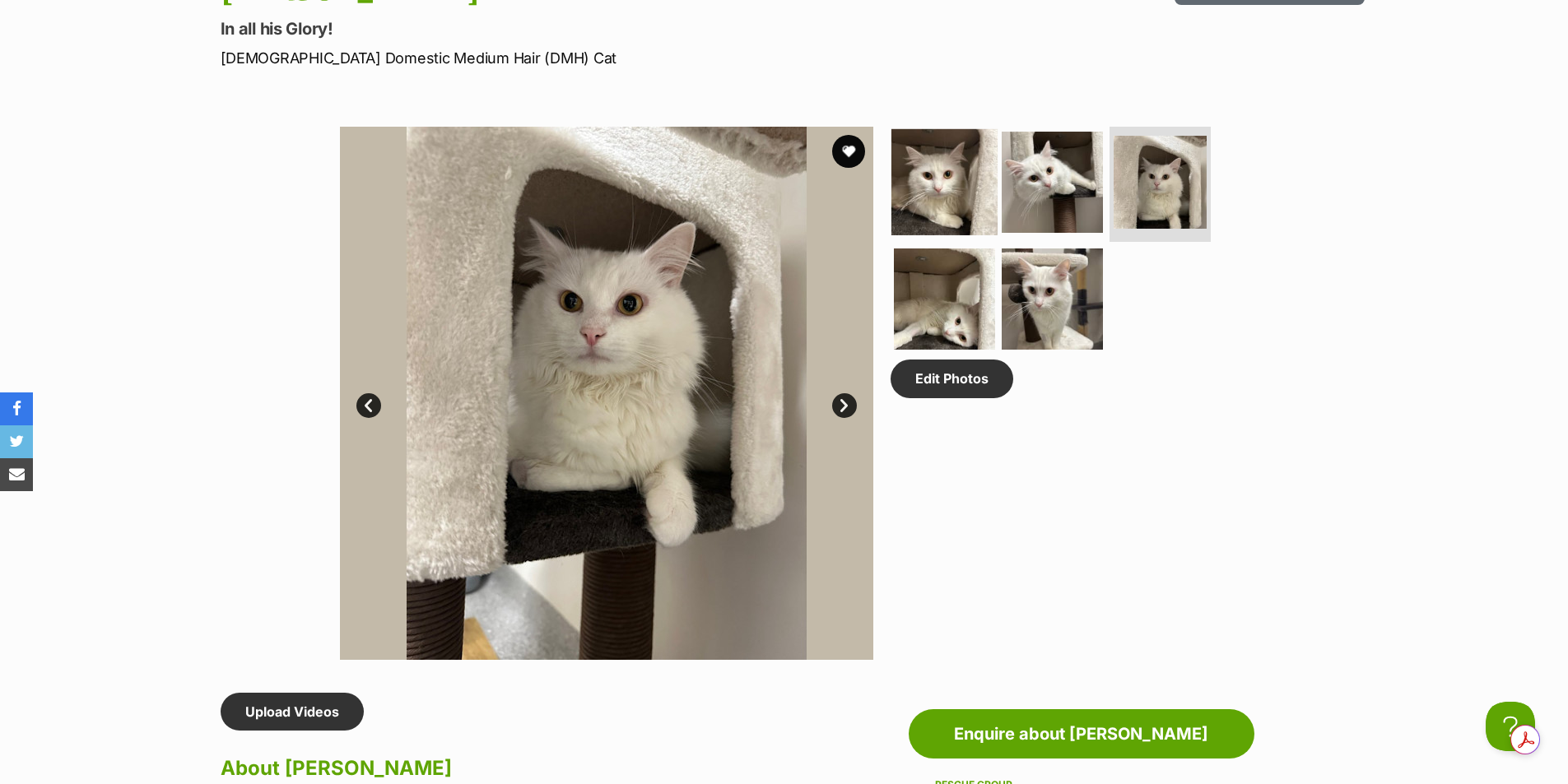
click at [970, 193] on img at bounding box center [945, 182] width 106 height 106
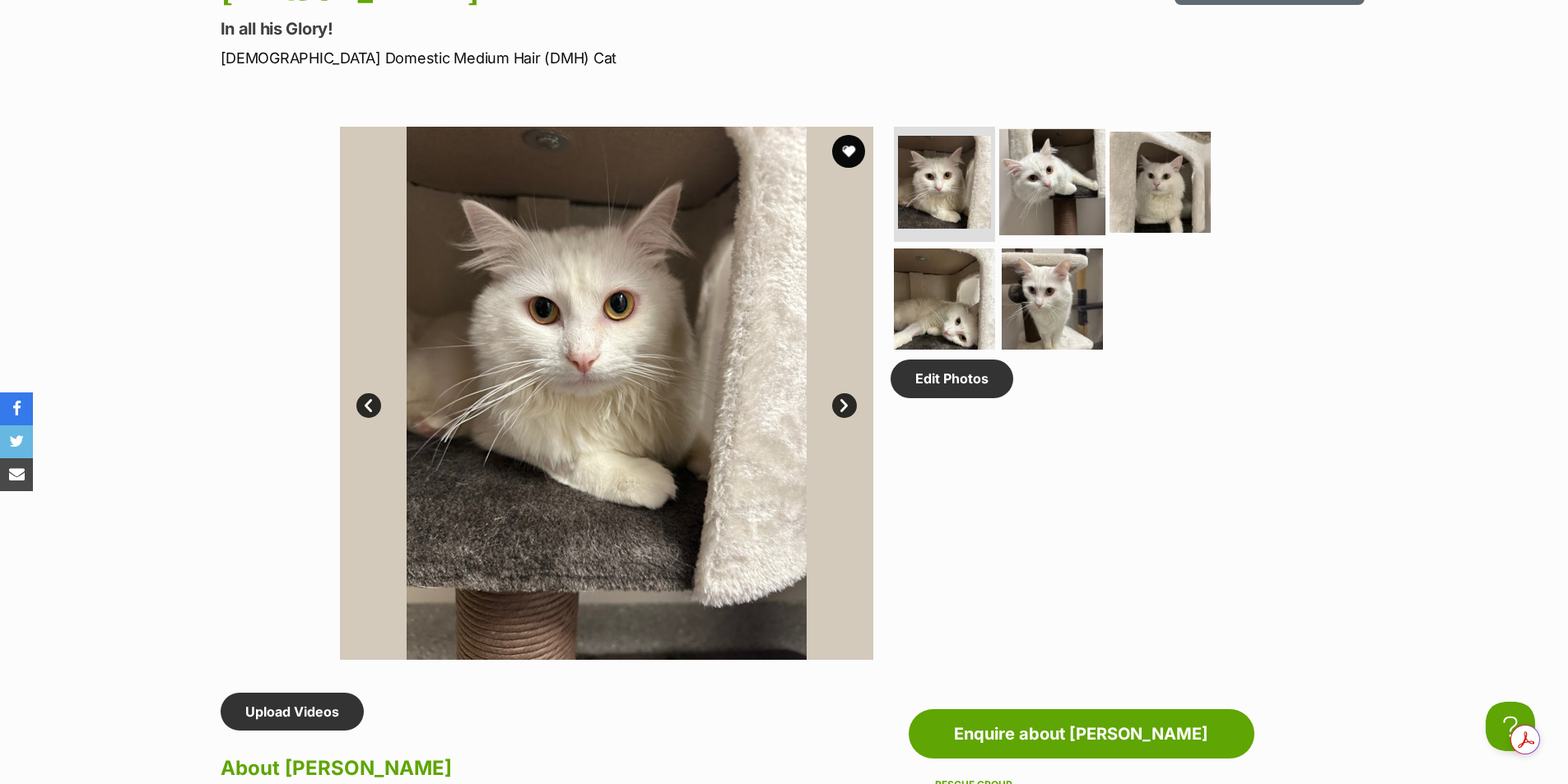
click at [1022, 198] on img at bounding box center [1053, 182] width 106 height 106
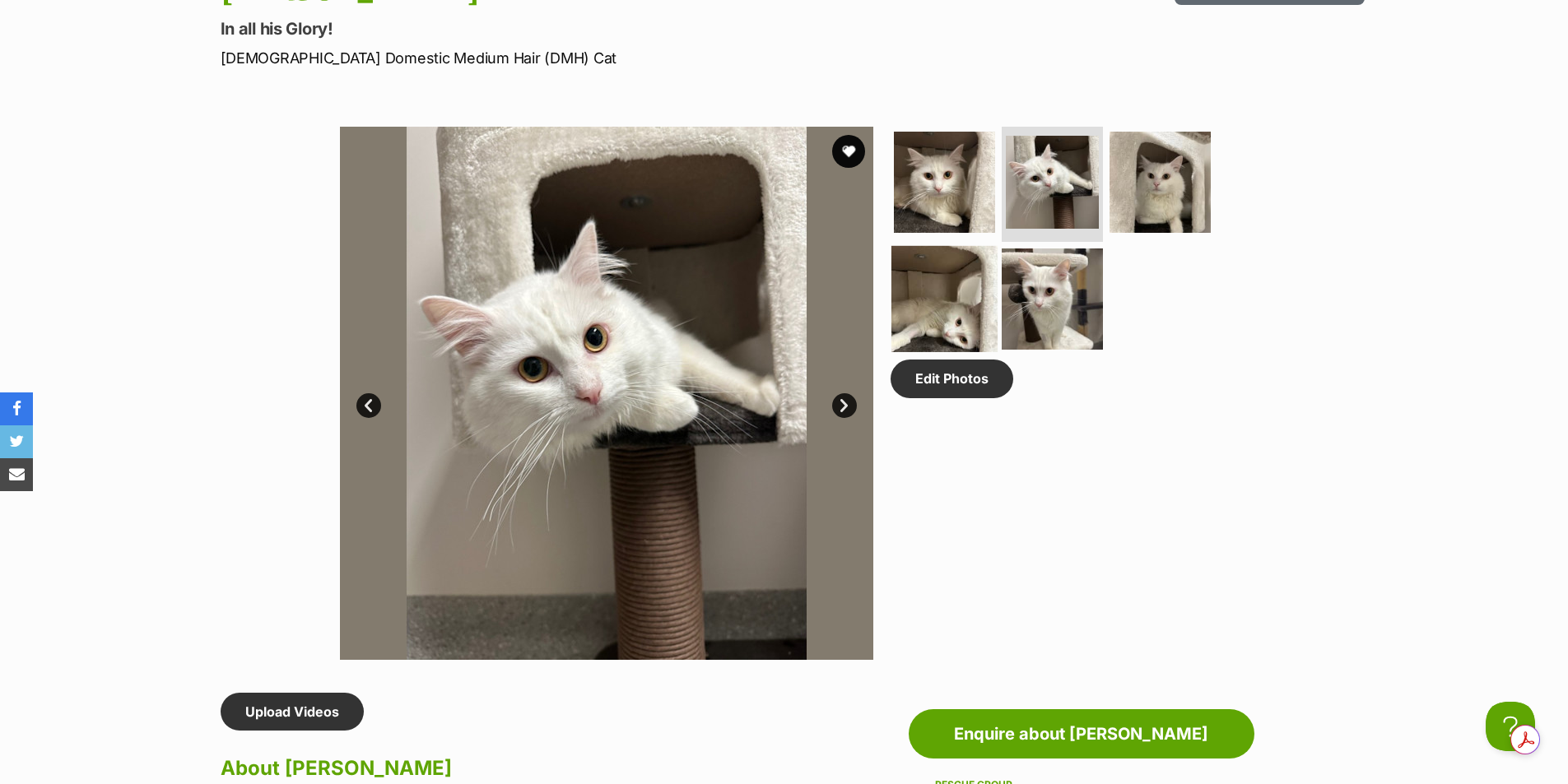
click at [968, 309] on img at bounding box center [945, 298] width 106 height 106
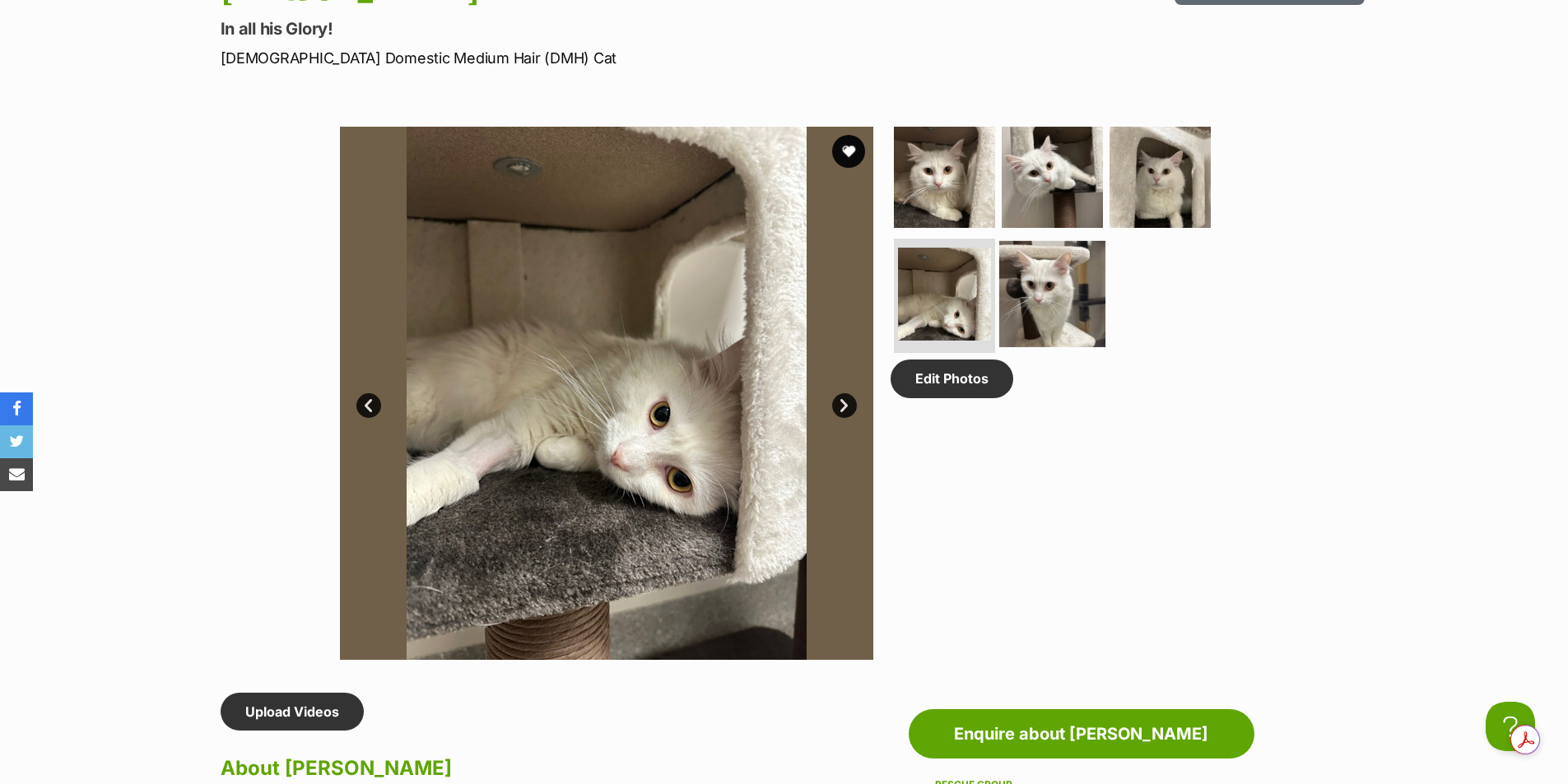
click at [1023, 311] on img at bounding box center [1053, 294] width 106 height 106
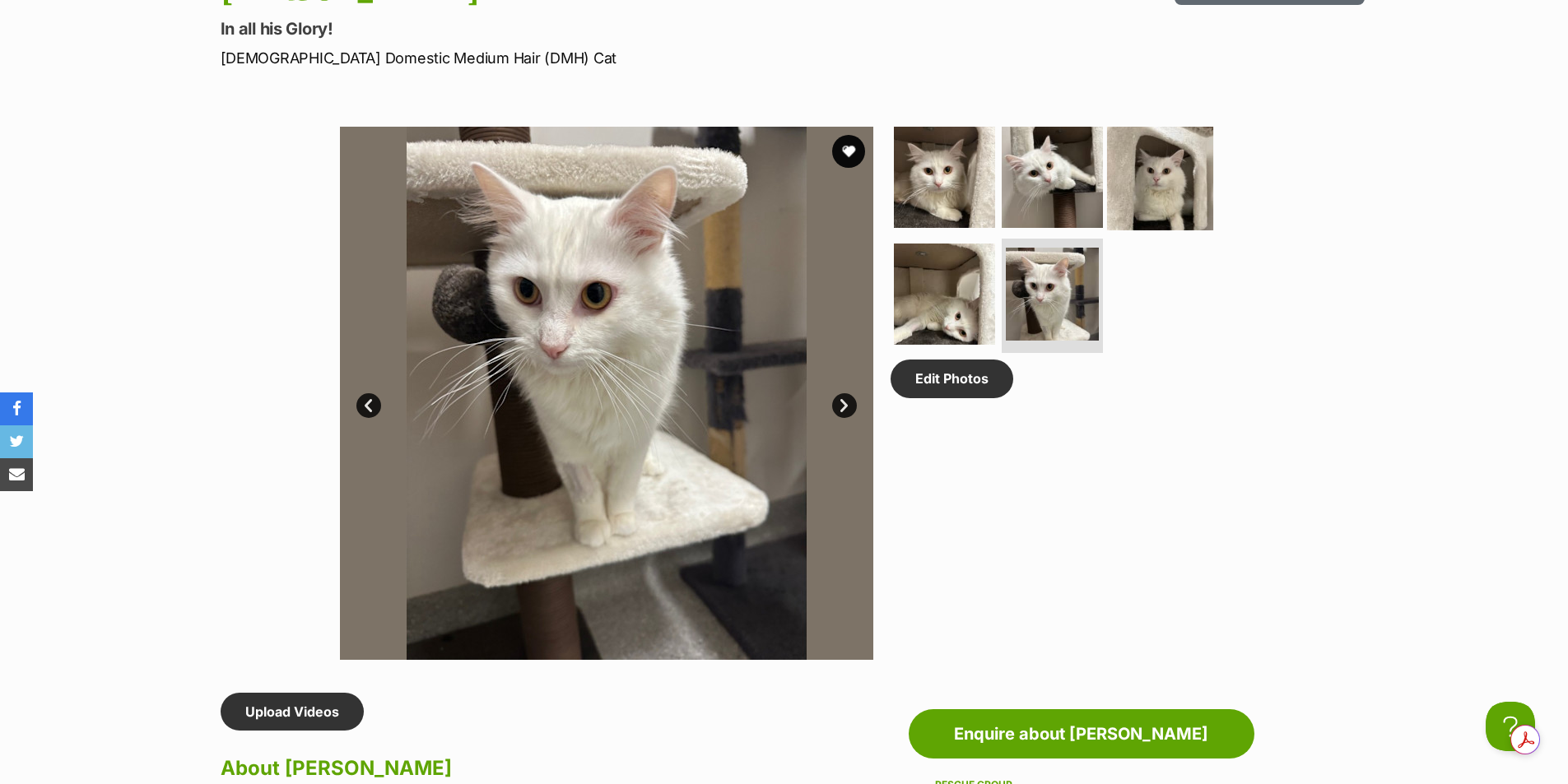
click at [1180, 200] on img at bounding box center [1161, 177] width 106 height 106
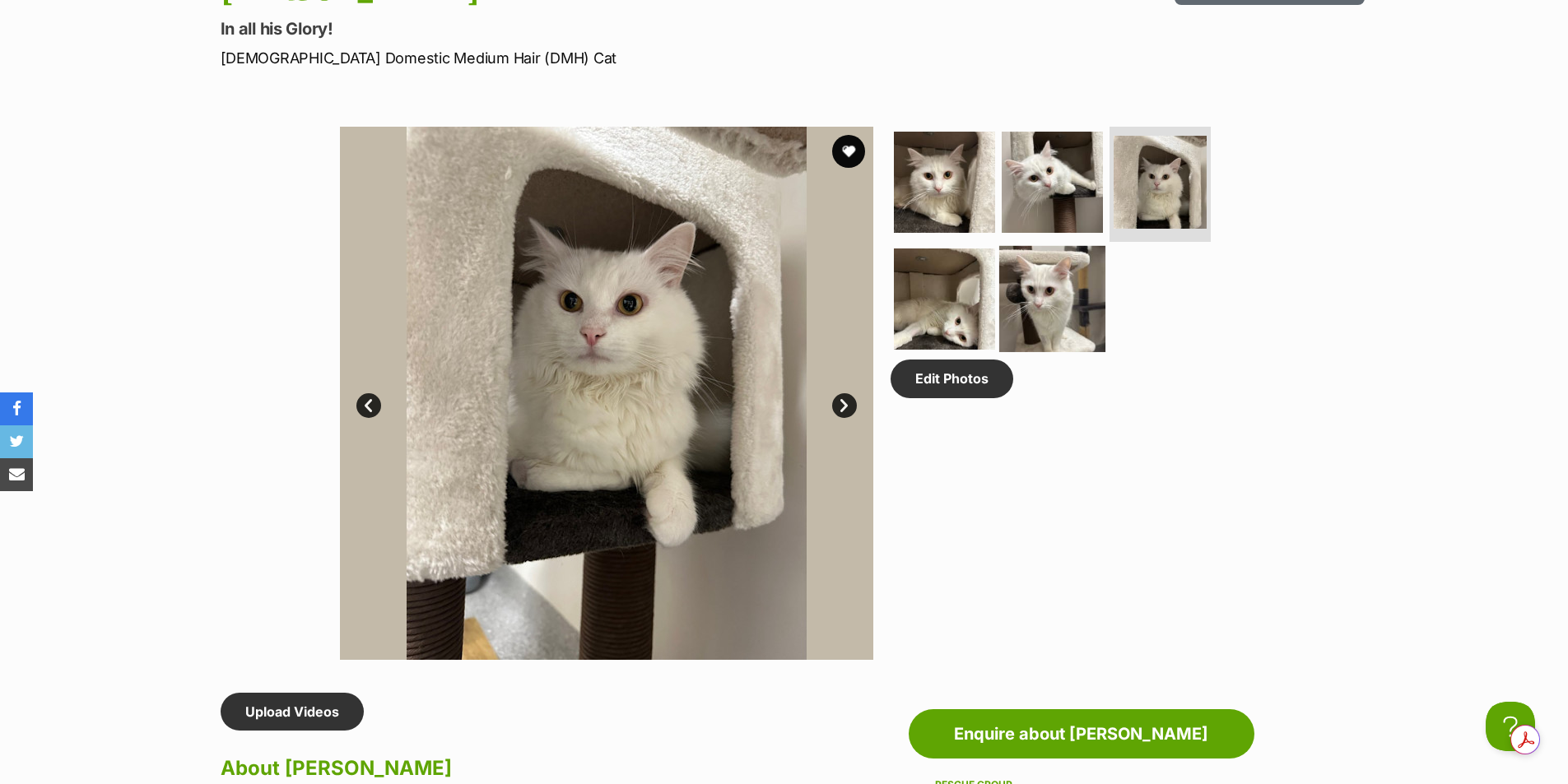
click at [1065, 303] on img at bounding box center [1053, 298] width 106 height 106
